Goal: Check status: Check status

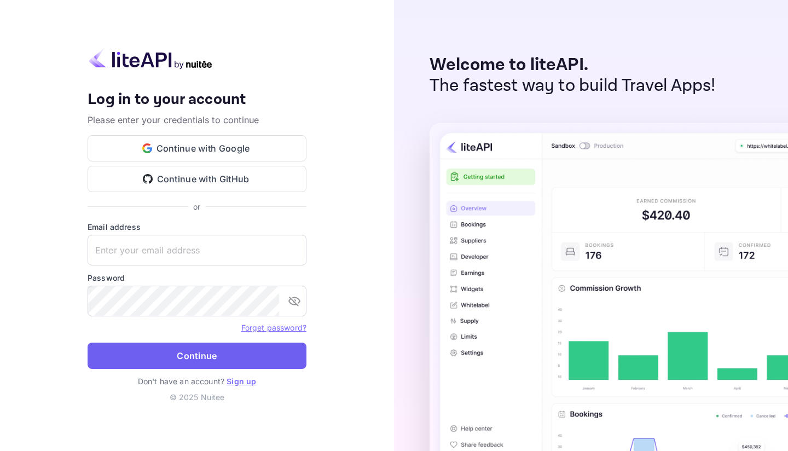
type input "[EMAIL_ADDRESS][DOMAIN_NAME]"
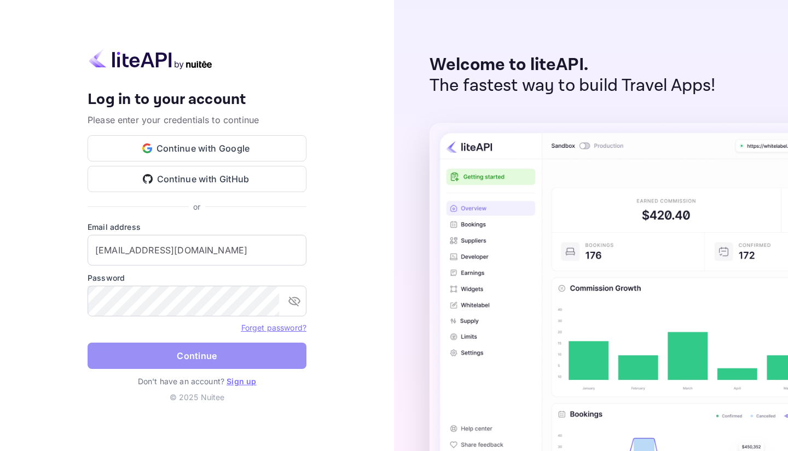
click at [232, 350] on button "Continue" at bounding box center [197, 356] width 219 height 26
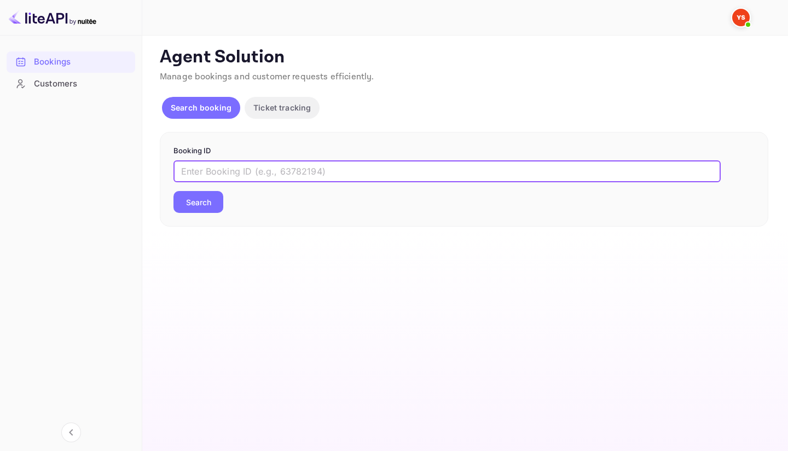
click at [228, 175] on input "text" at bounding box center [446, 171] width 547 height 22
paste input "9770958"
type input "9770958"
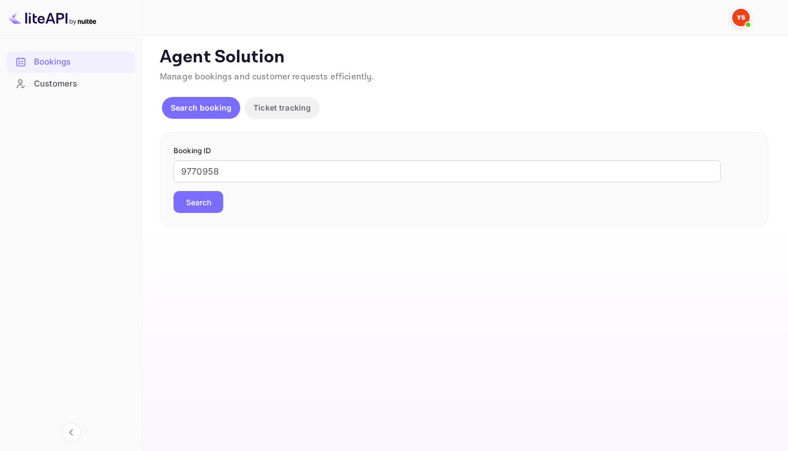
click at [214, 196] on button "Search" at bounding box center [198, 202] width 50 height 22
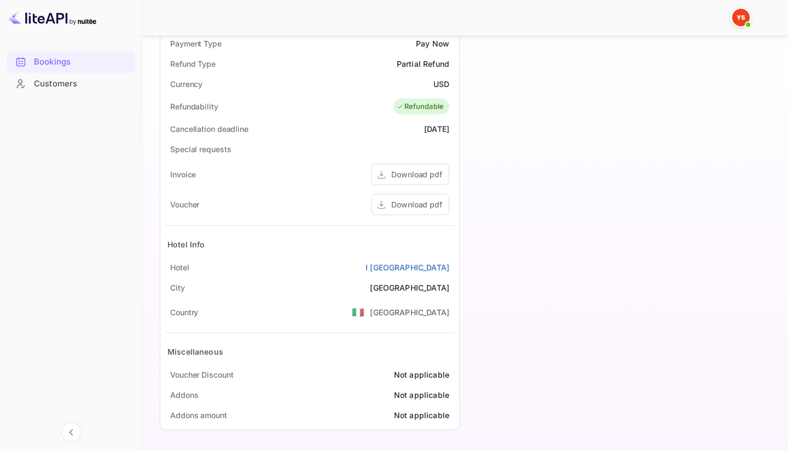
scroll to position [452, 0]
click at [431, 209] on div "Download pdf" at bounding box center [416, 204] width 51 height 11
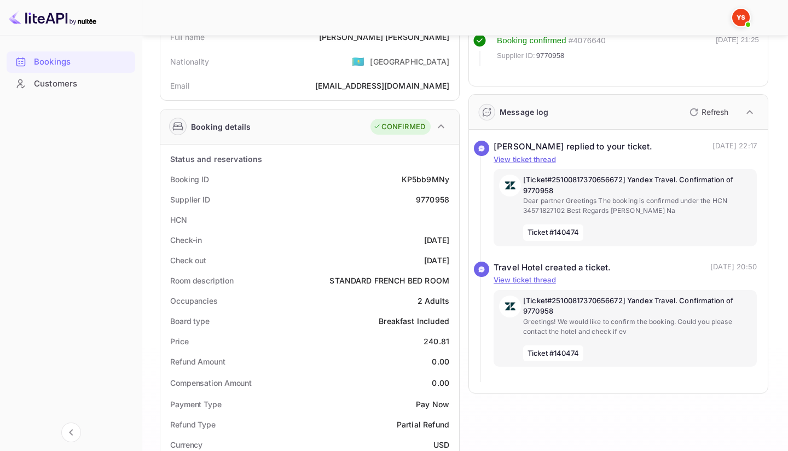
scroll to position [0, 0]
